Goal: Use online tool/utility: Utilize a website feature to perform a specific function

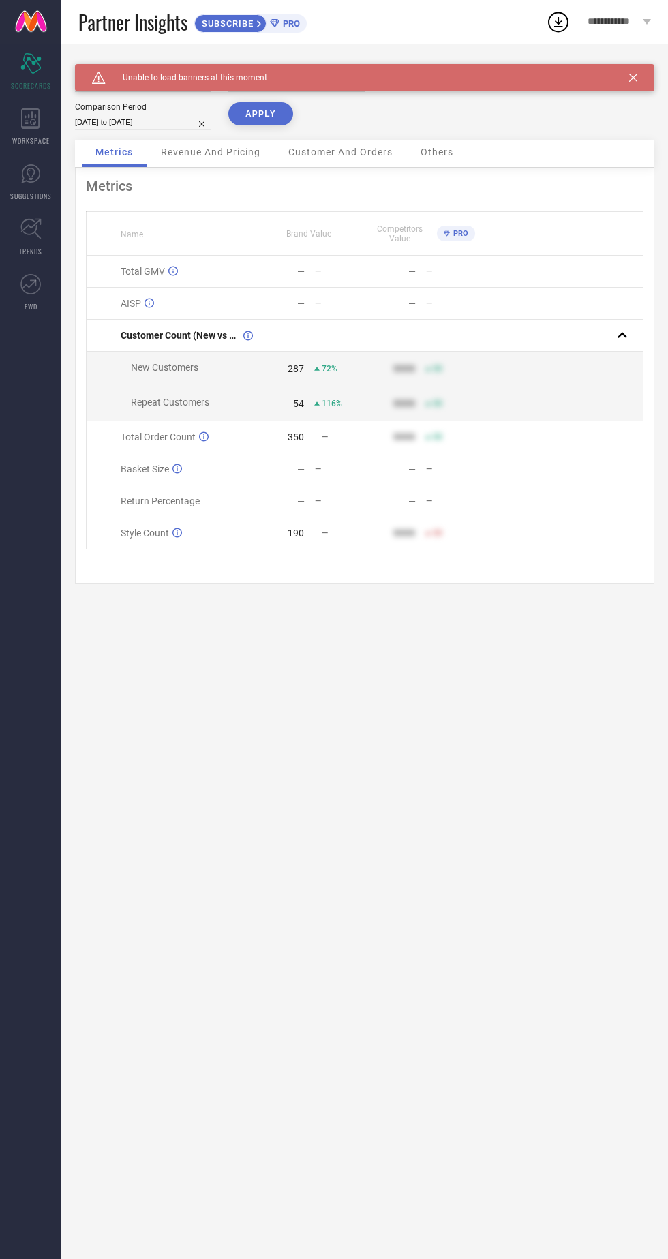
click at [633, 79] on icon at bounding box center [633, 78] width 8 height 8
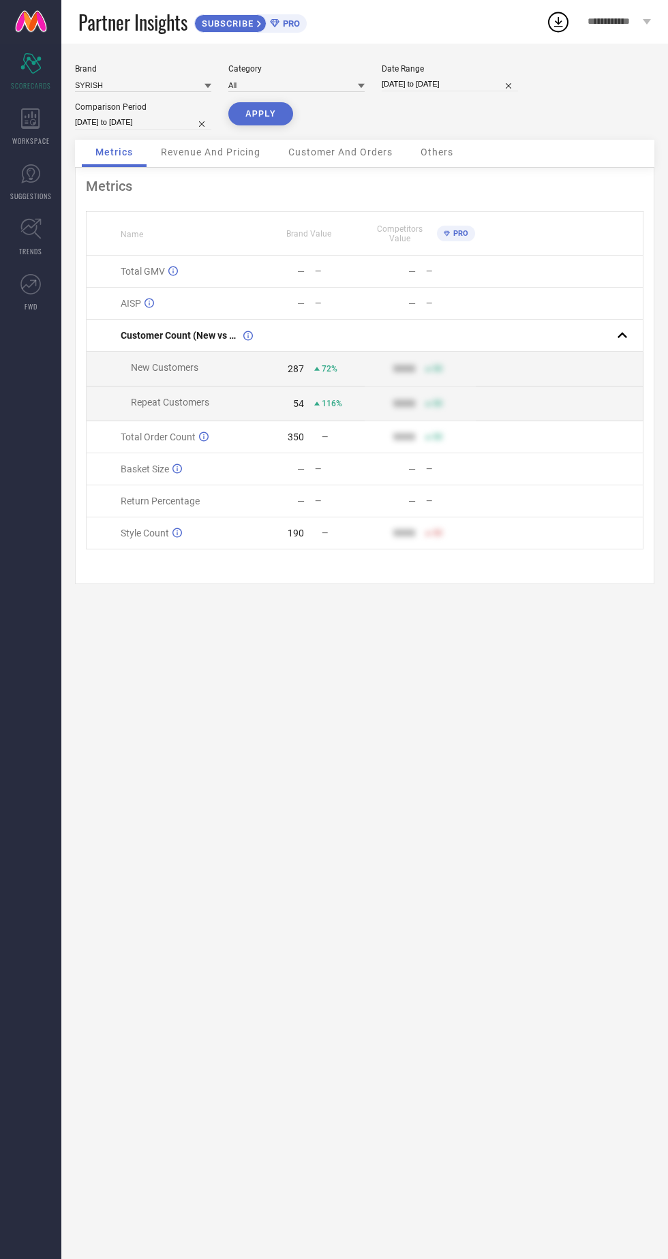
select select "9"
select select "2025"
select select "10"
select select "2025"
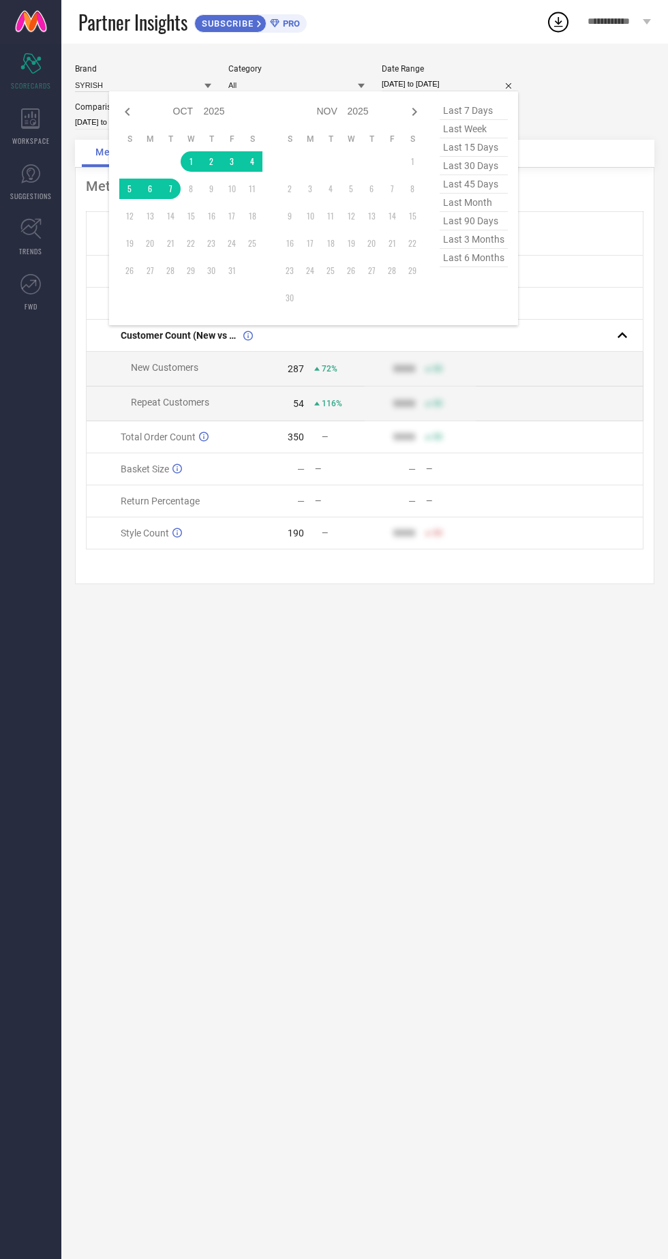
click at [125, 125] on div "Jan Feb Mar Apr May Jun [DATE] Aug Sep Oct Nov [DATE] 2016 2017 2018 2019 2020 …" at bounding box center [190, 208] width 143 height 213
click at [121, 116] on icon at bounding box center [127, 112] width 16 height 16
select select "8"
select select "2025"
select select "9"
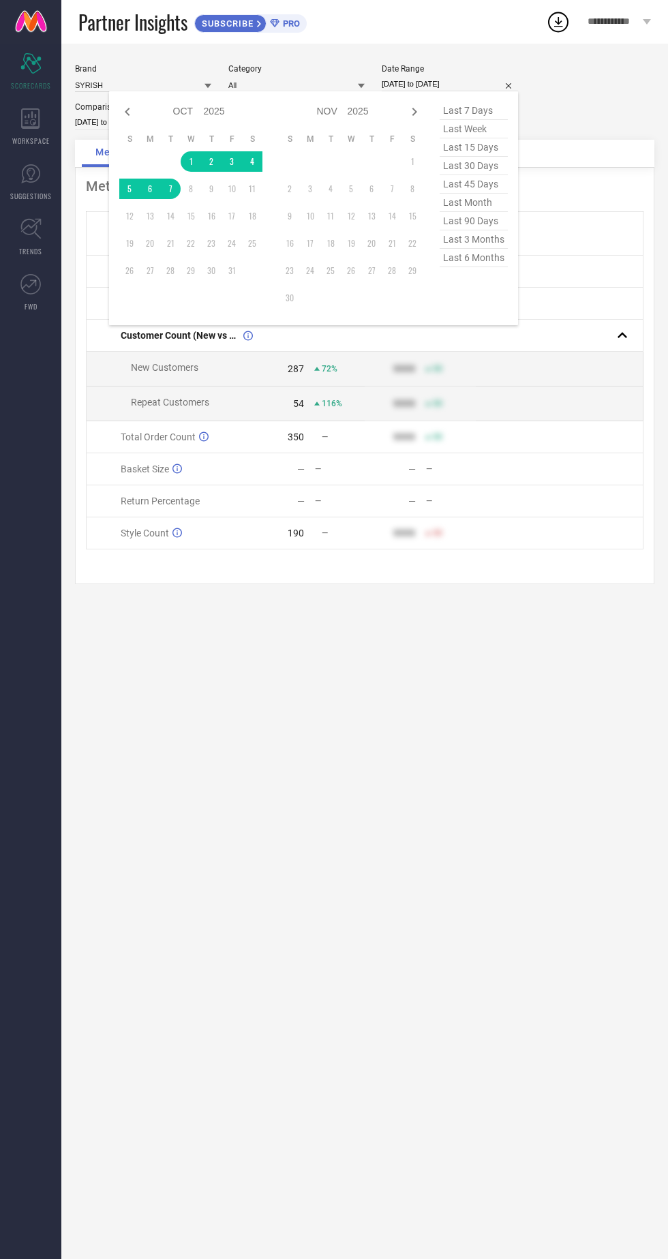
select select "2025"
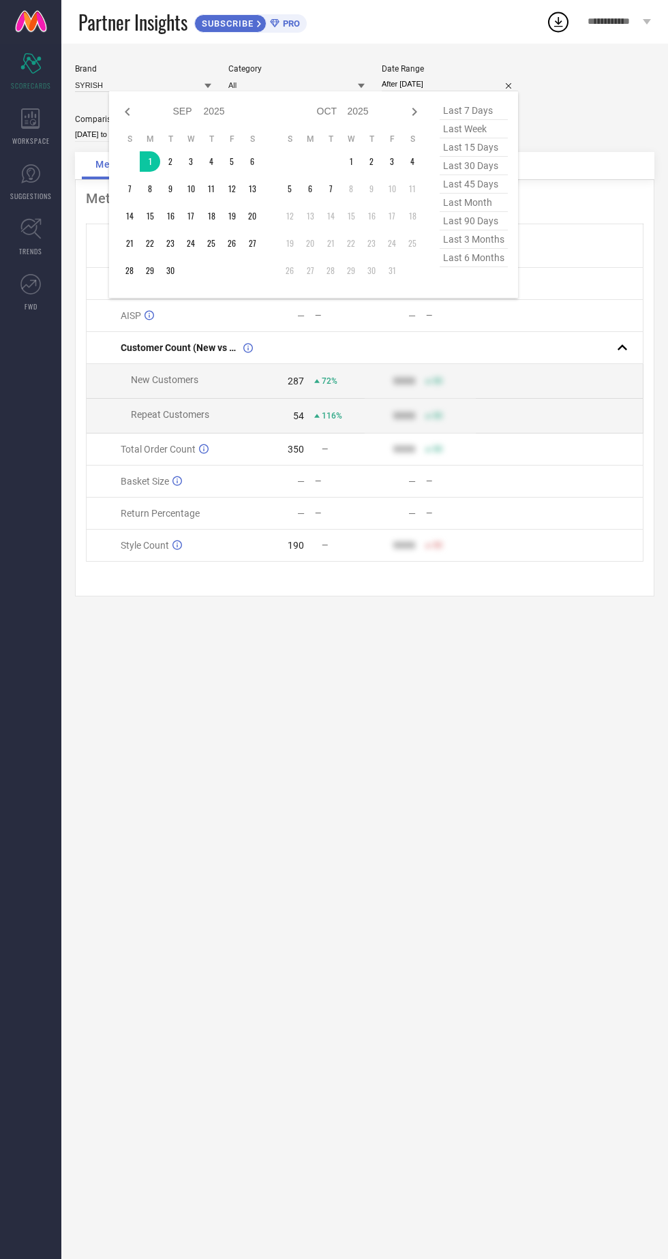
type input "[DATE] to [DATE]"
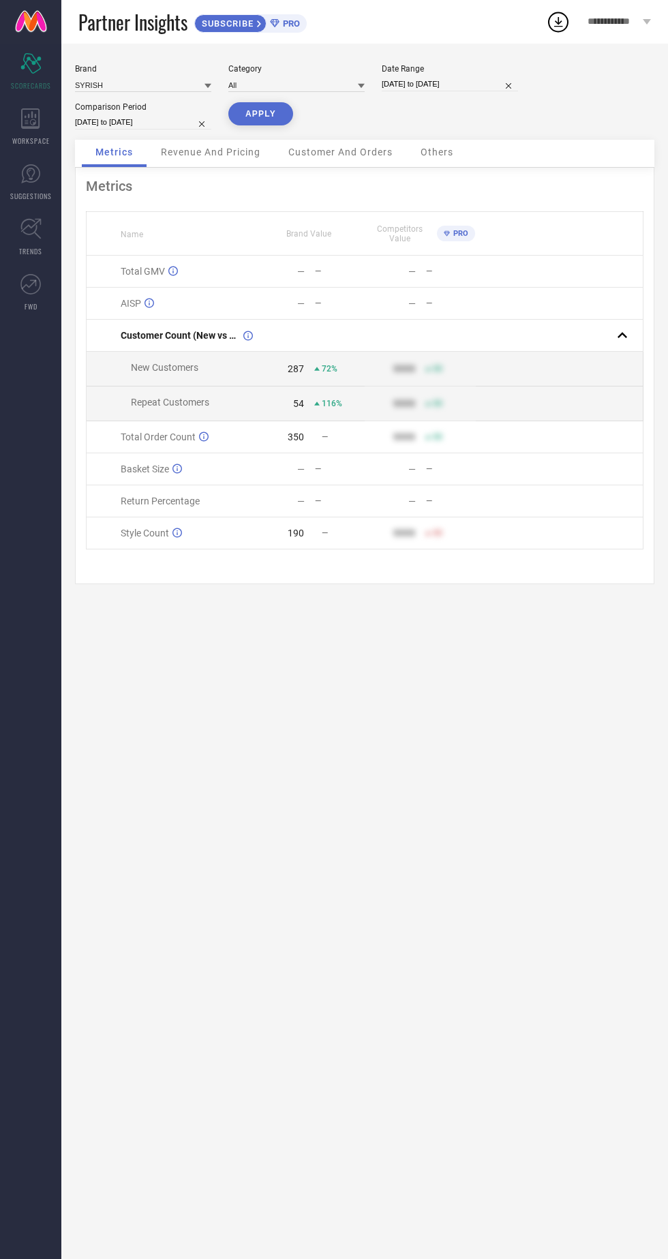
click at [252, 117] on button "APPLY" at bounding box center [260, 113] width 65 height 23
